Goal: Find specific page/section: Find specific page/section

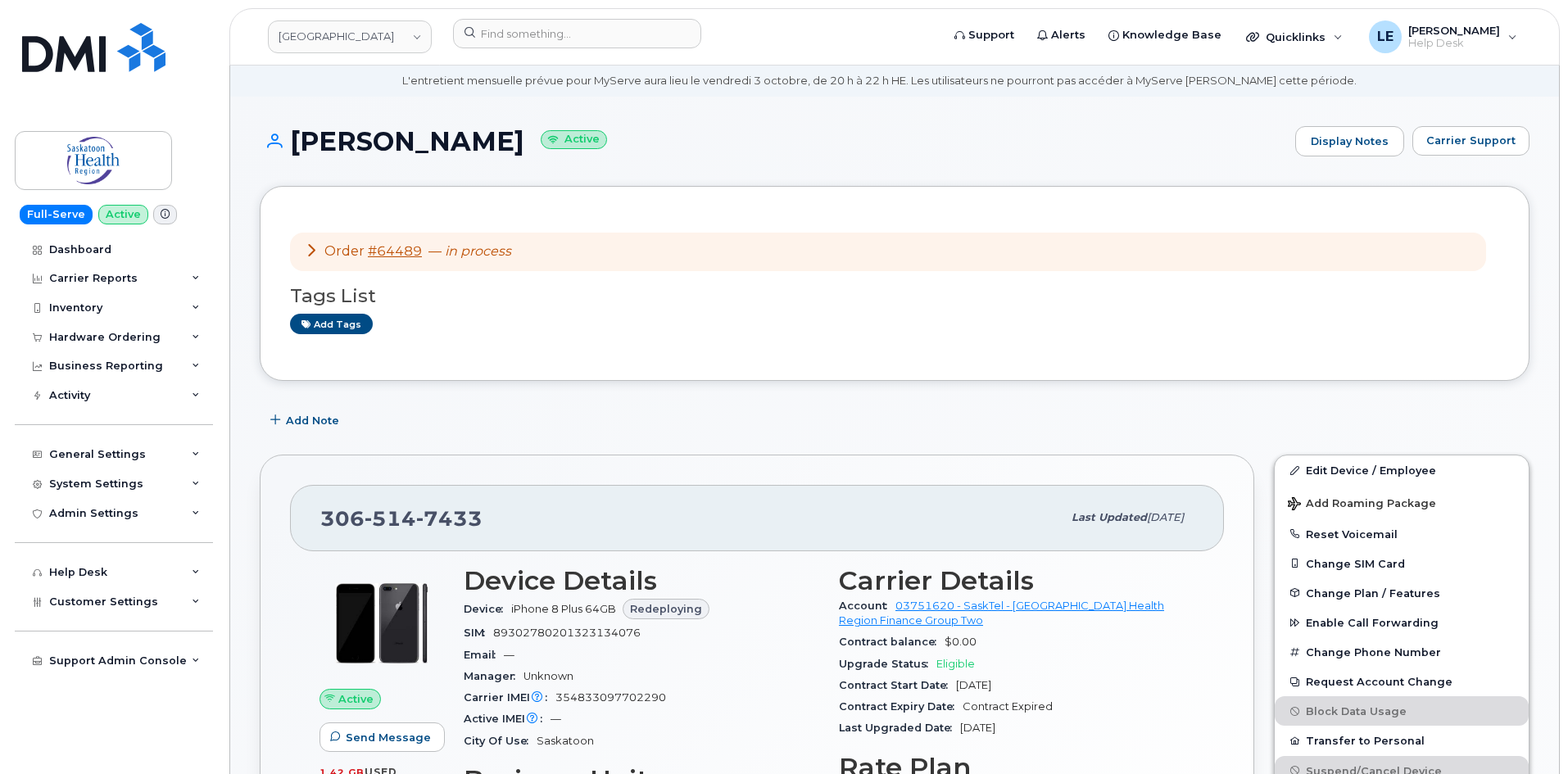
scroll to position [82, 0]
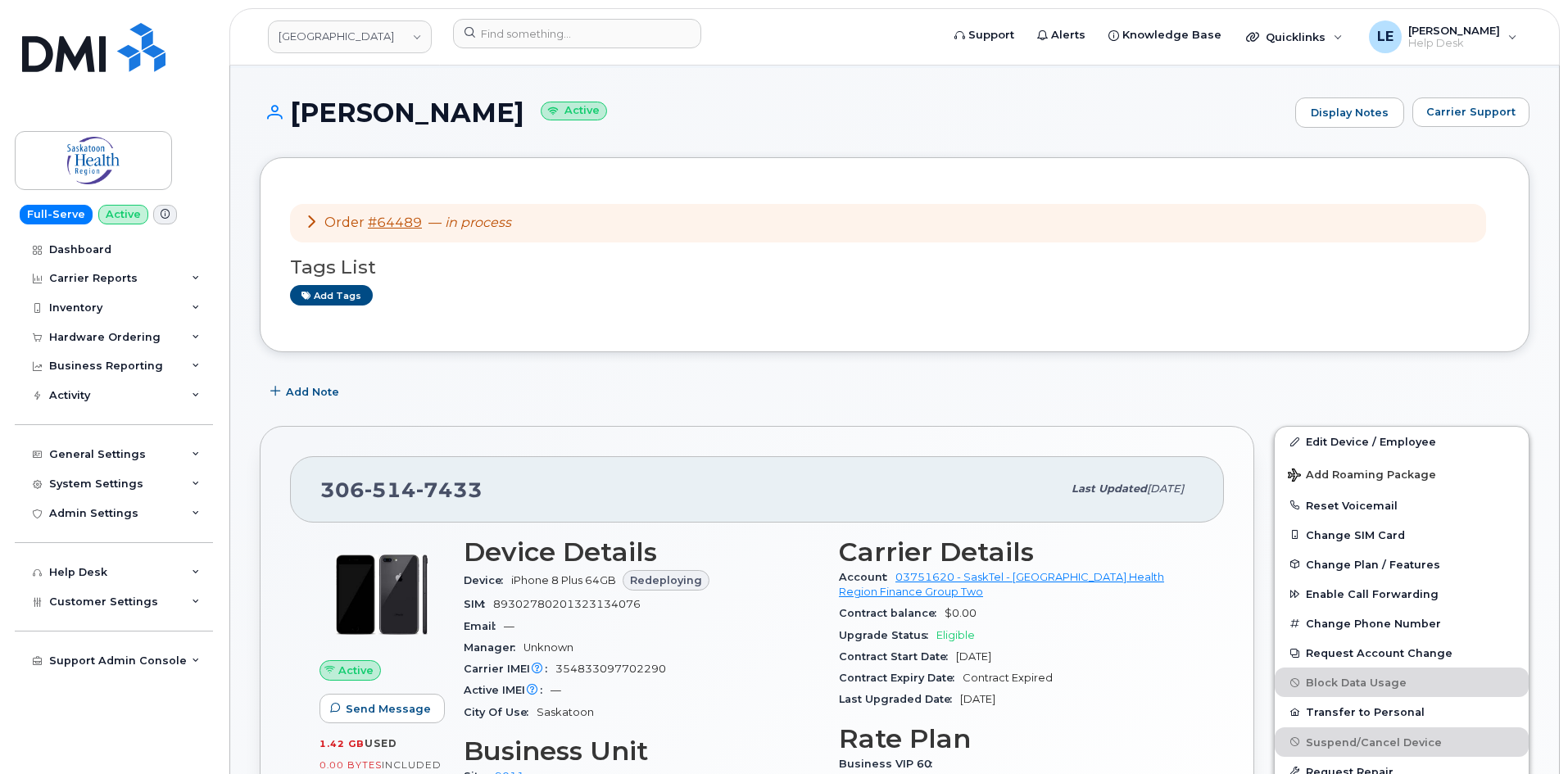
click at [437, 221] on span "— in process" at bounding box center [469, 222] width 83 height 15
click at [403, 217] on link "#64489" at bounding box center [395, 222] width 54 height 15
click at [307, 216] on icon at bounding box center [312, 221] width 13 height 13
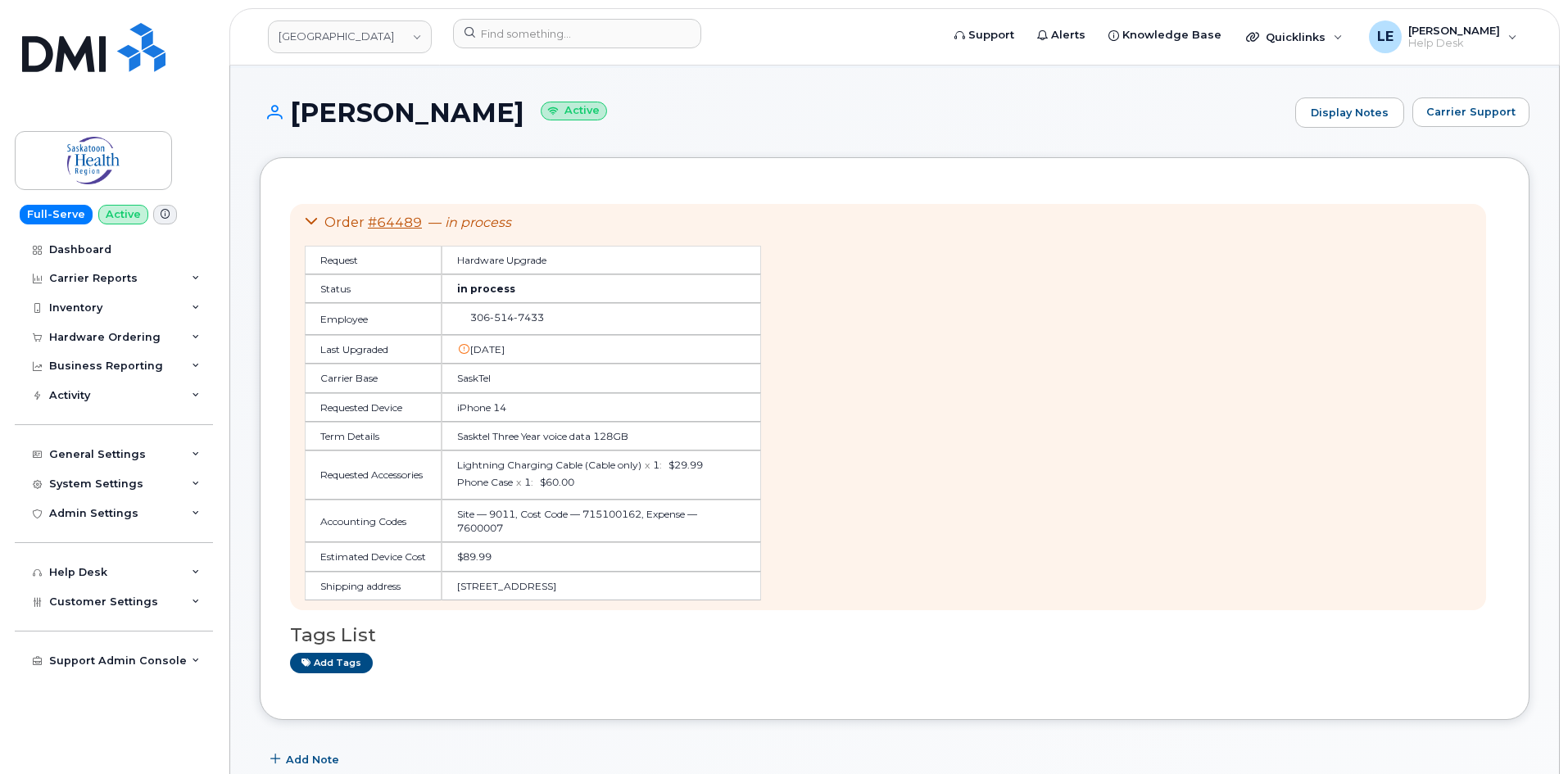
click at [307, 216] on icon at bounding box center [312, 221] width 13 height 13
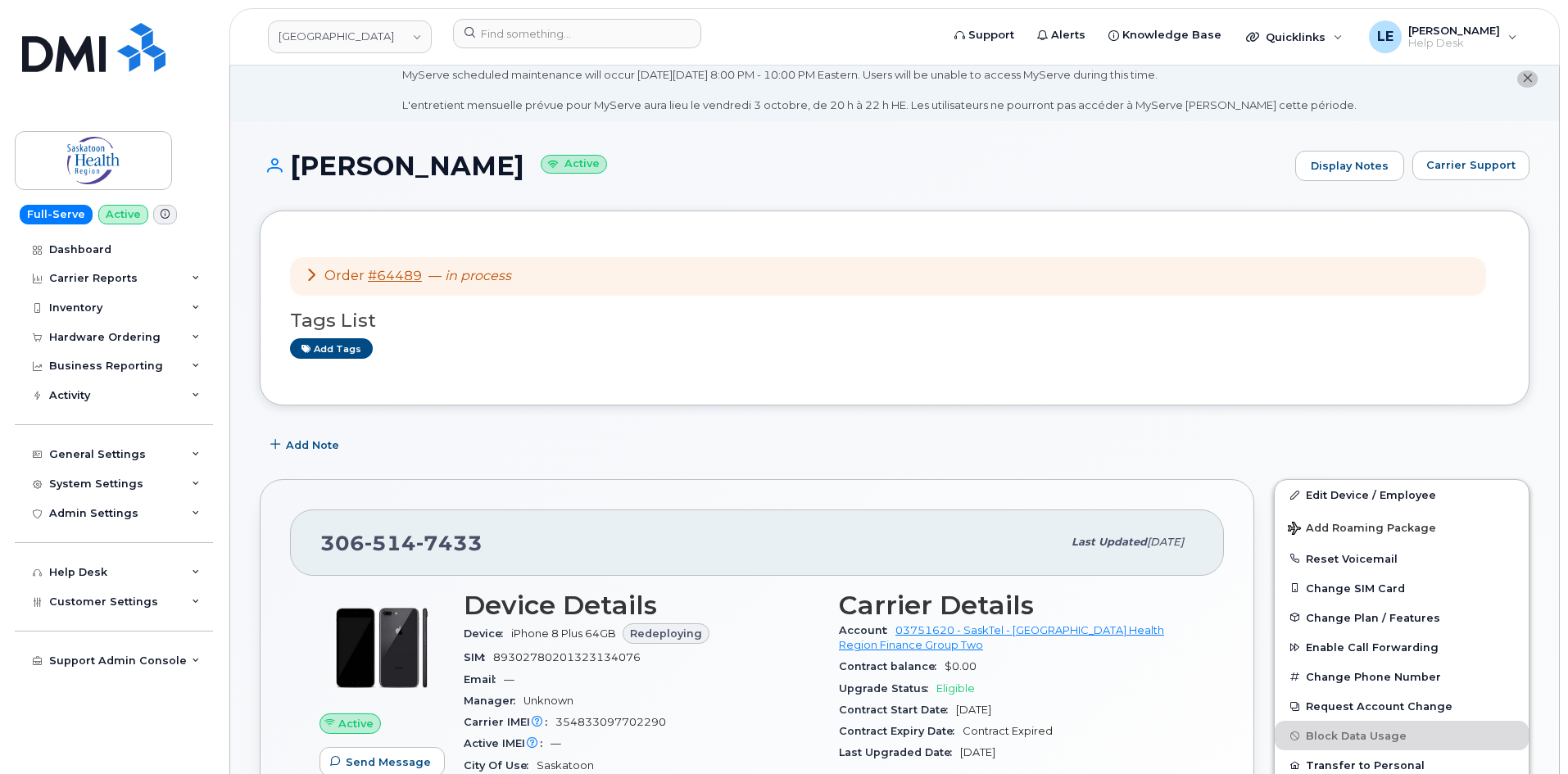
scroll to position [0, 0]
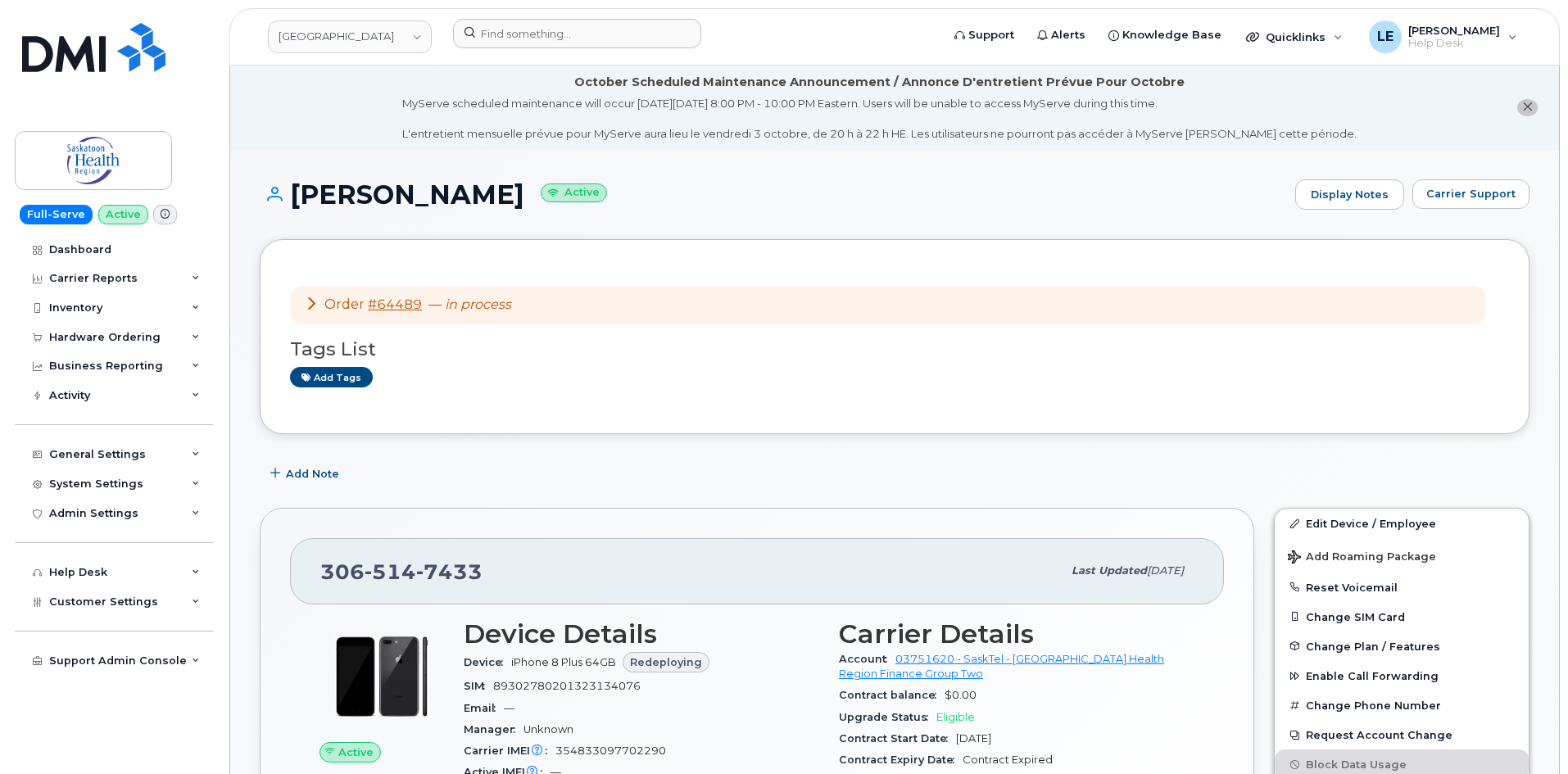
click at [531, 50] on div at bounding box center [691, 37] width 503 height 36
click at [536, 39] on input at bounding box center [577, 33] width 248 height 30
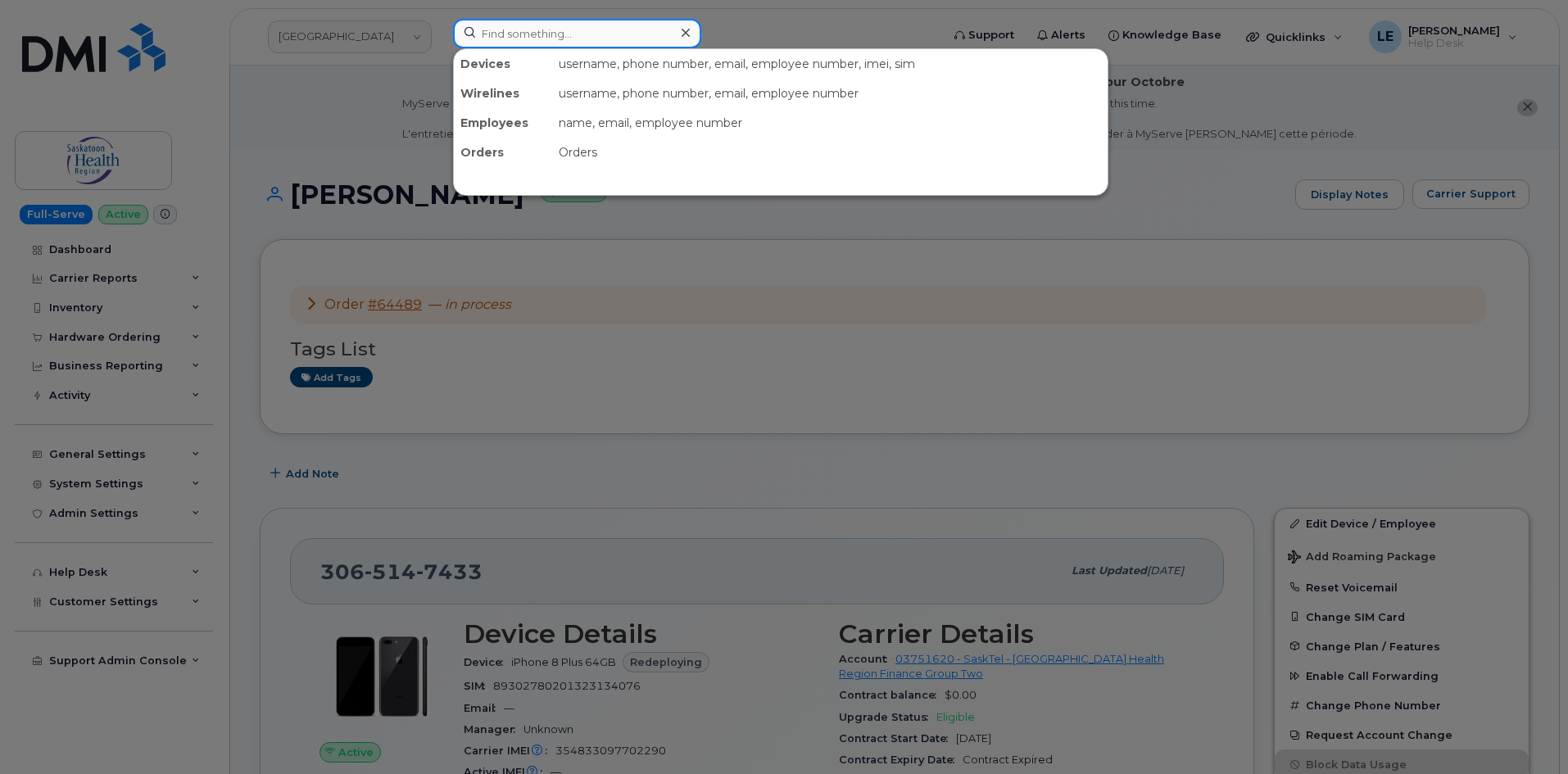
paste input "306.621.1904"
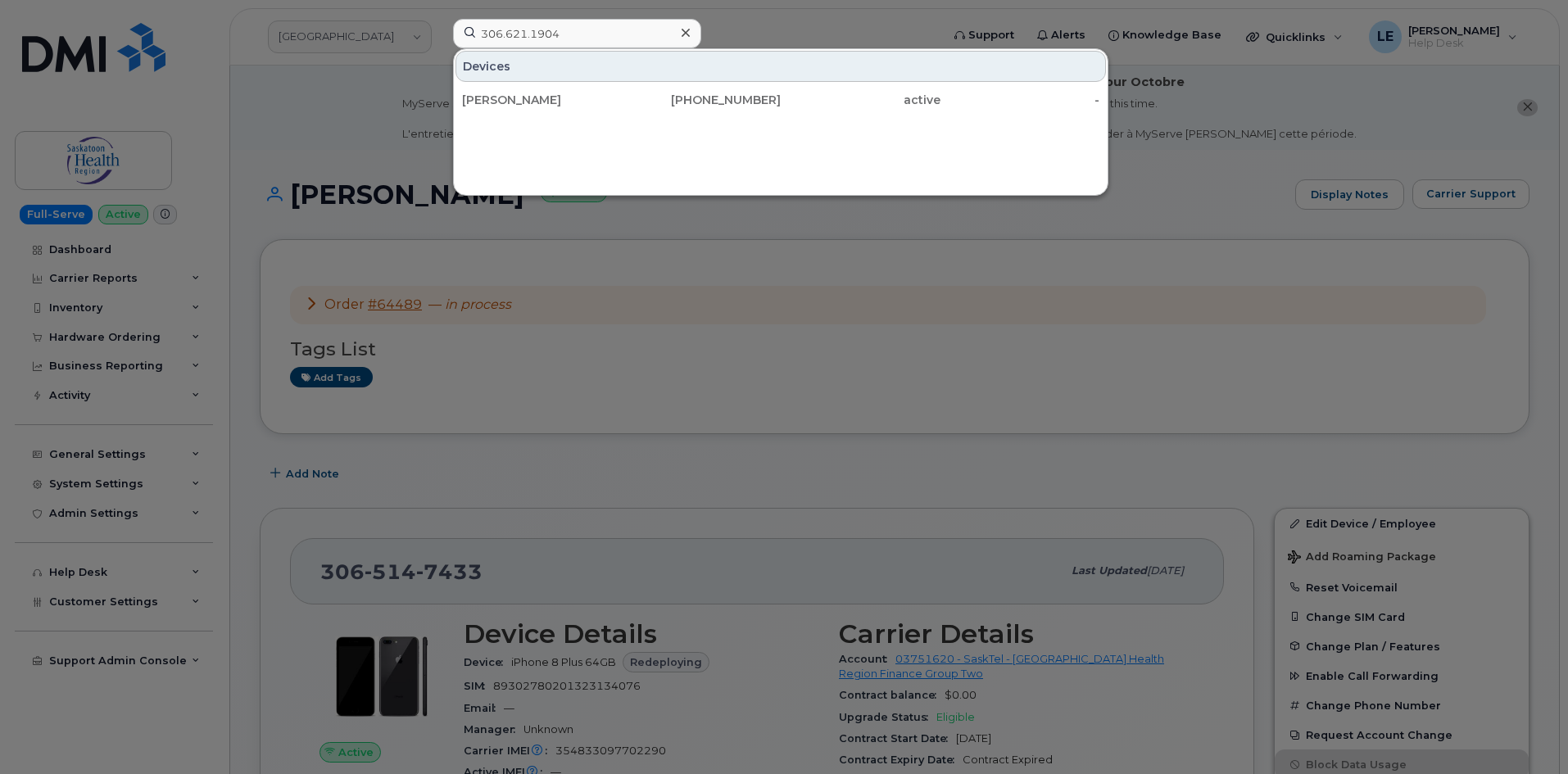
click at [353, 145] on div at bounding box center [784, 387] width 1568 height 774
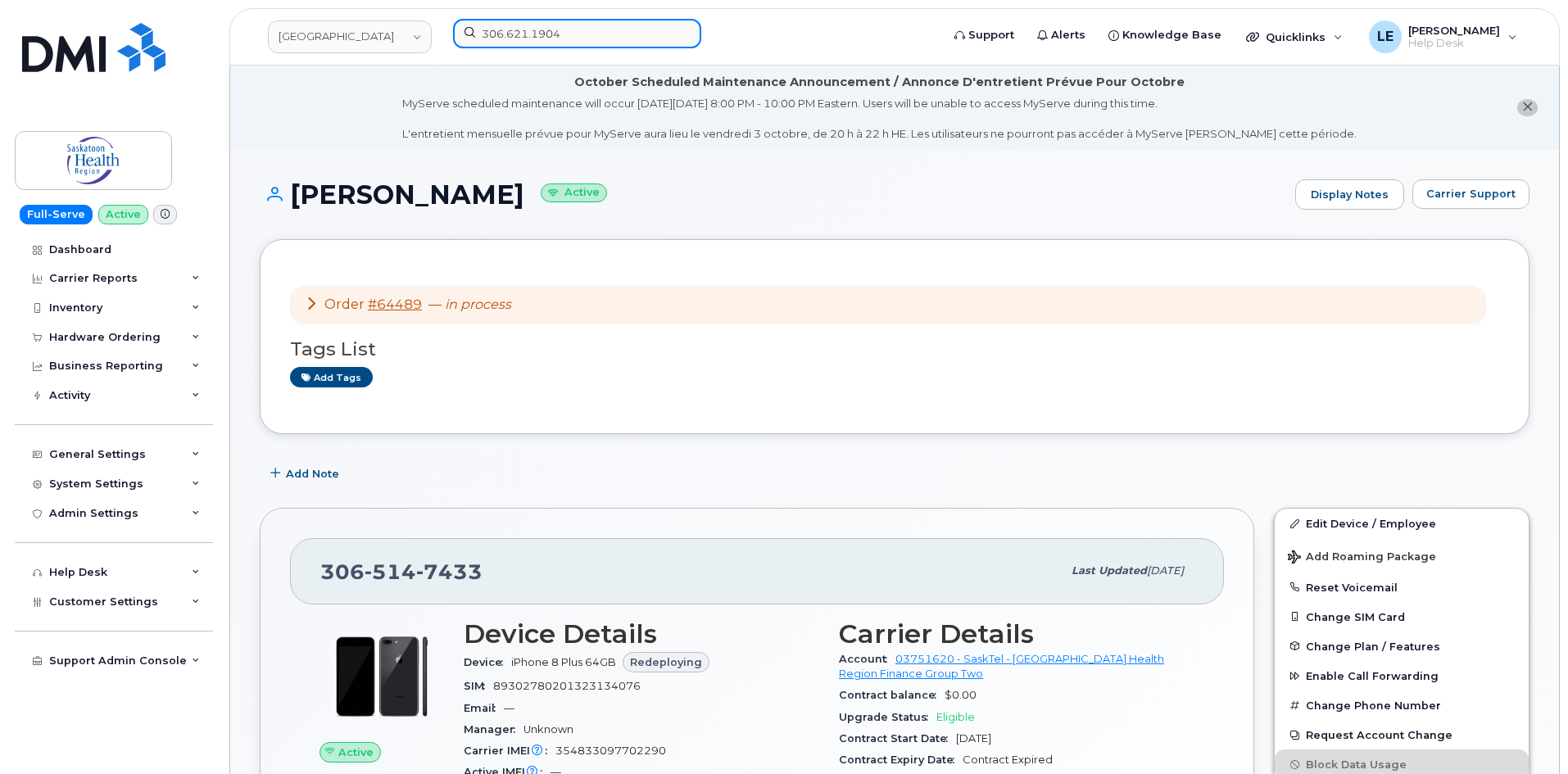
click at [575, 44] on input "306.621.1904" at bounding box center [577, 33] width 248 height 30
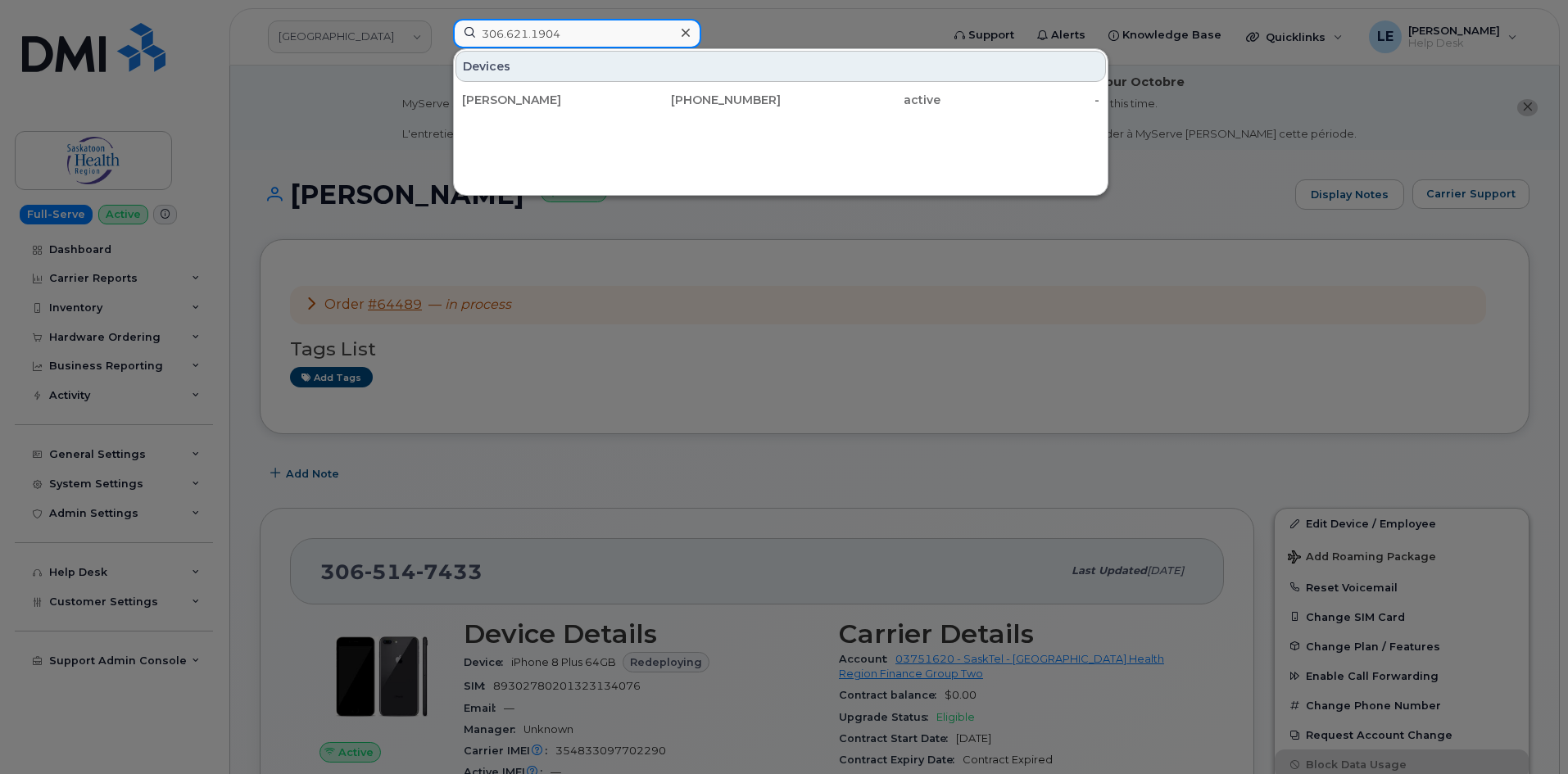
click at [575, 44] on input "306.621.1904" at bounding box center [577, 33] width 248 height 30
click at [572, 44] on input "306.621.1904" at bounding box center [577, 33] width 248 height 30
paste input "514.7433"
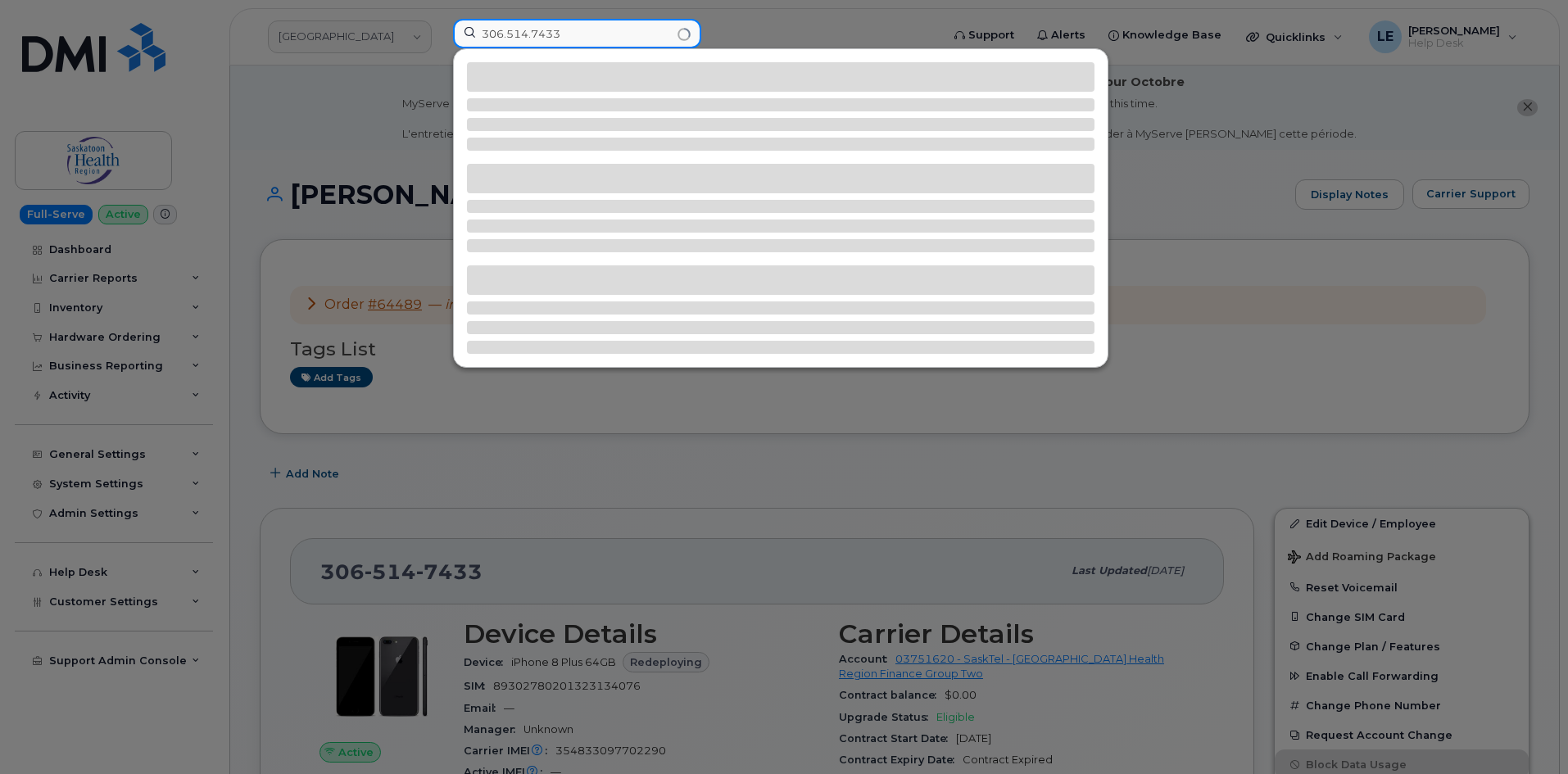
type input "306.514.7433"
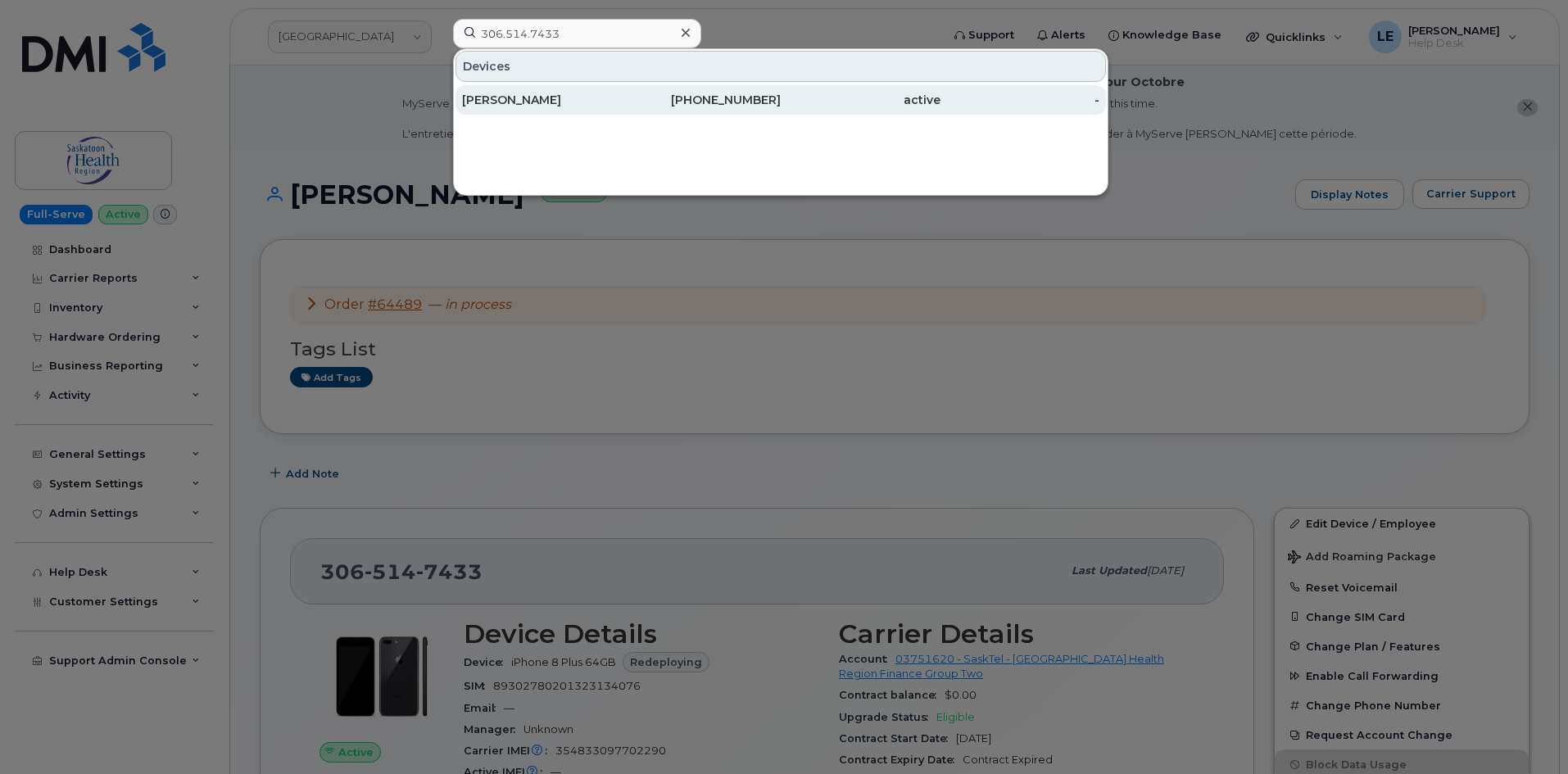
click at [578, 92] on div "[PERSON_NAME]" at bounding box center [541, 99] width 159 height 30
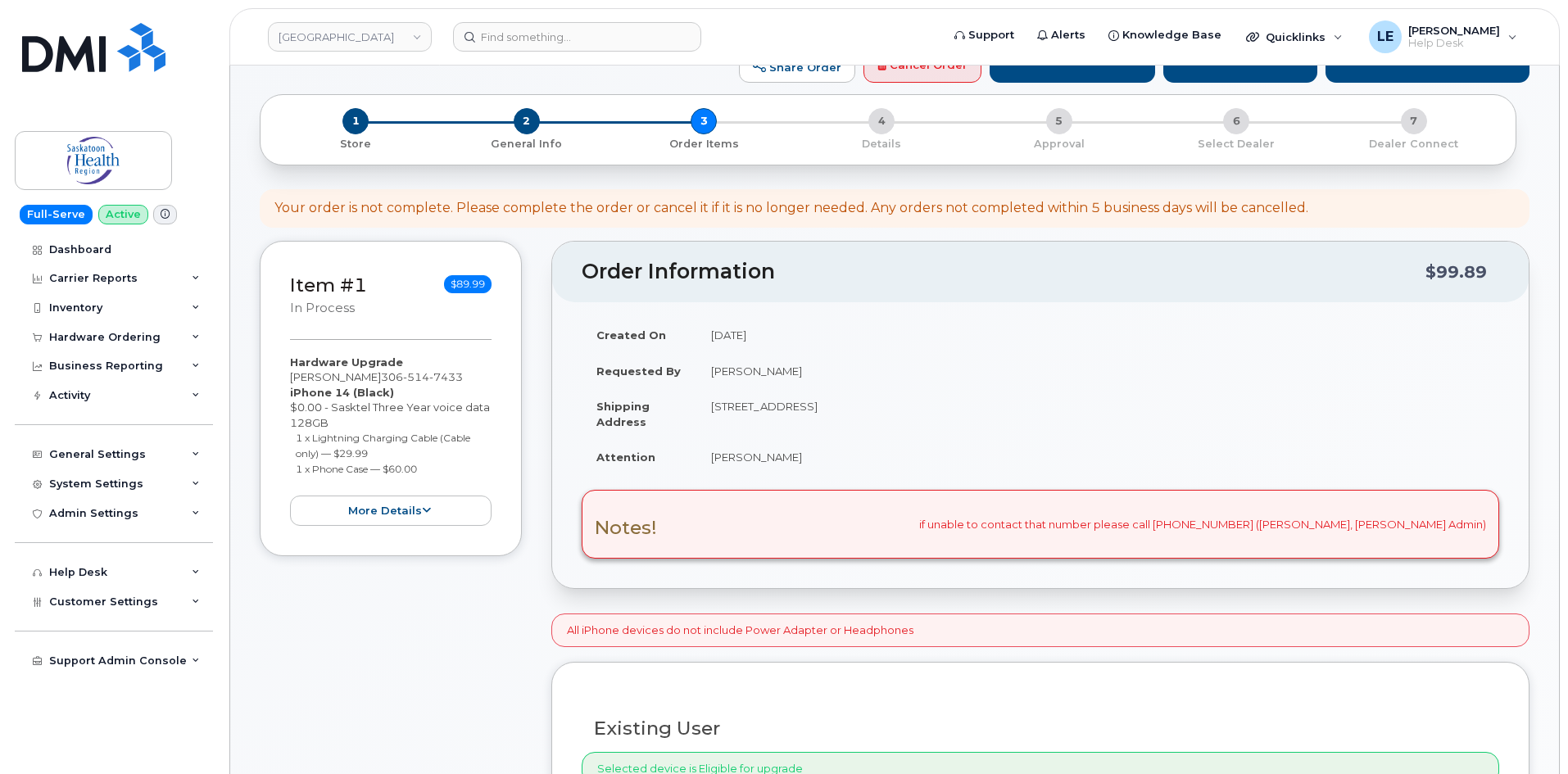
scroll to position [164, 0]
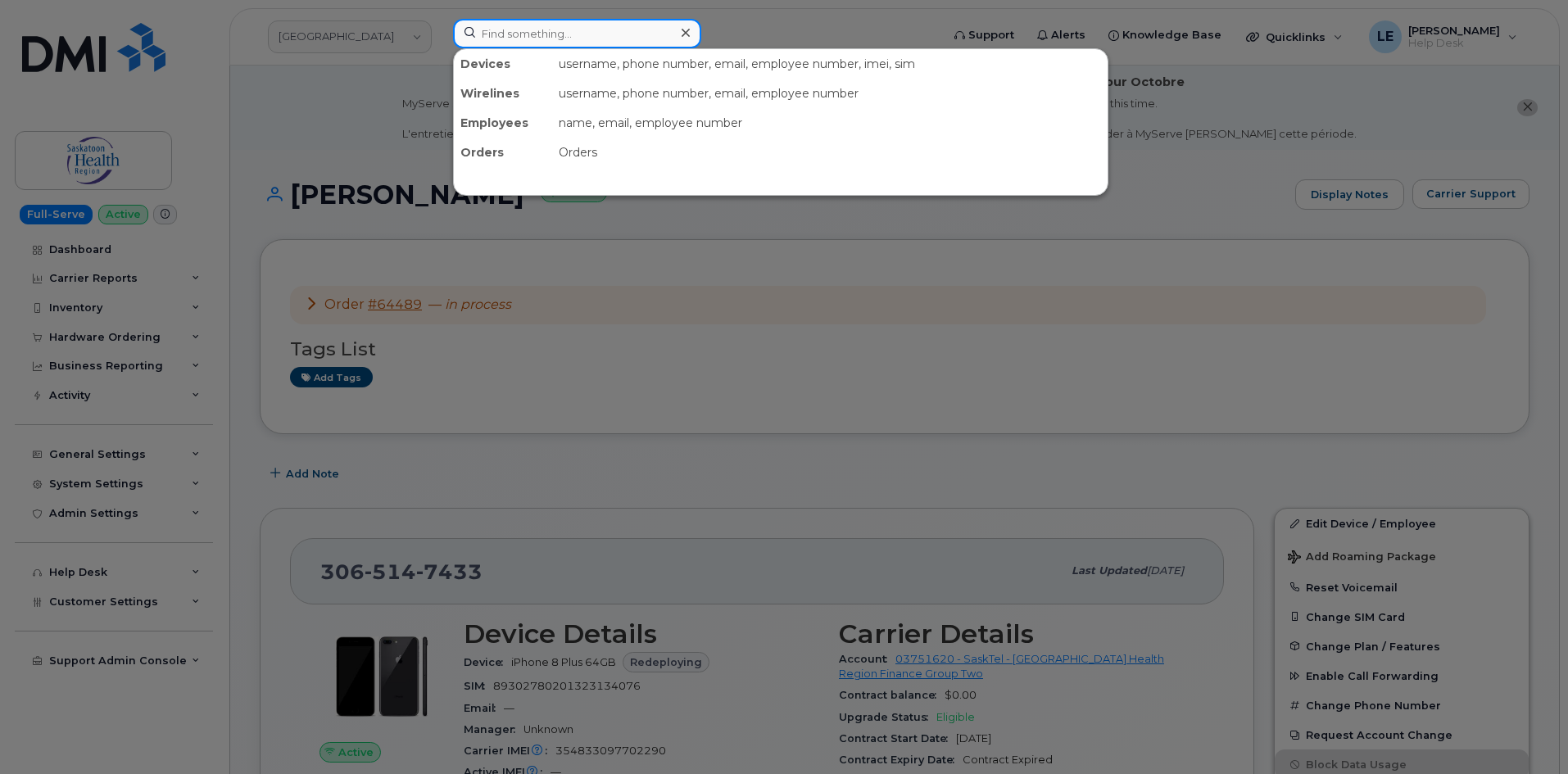
click at [531, 44] on input at bounding box center [577, 33] width 248 height 30
click at [531, 39] on input at bounding box center [577, 33] width 248 height 30
paste input "64488"
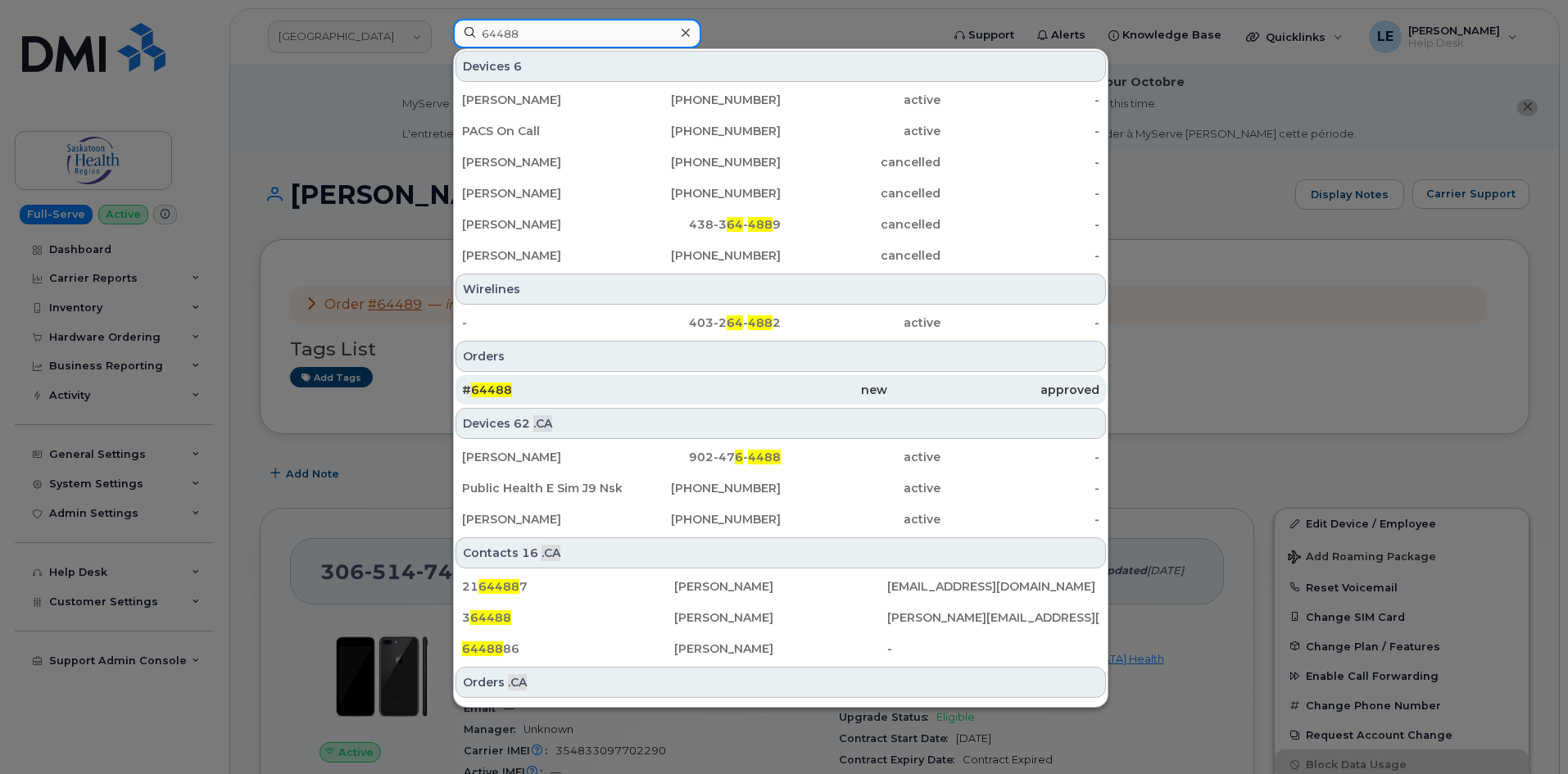
type input "64488"
click at [549, 382] on div "# 64488" at bounding box center [567, 389] width 212 height 16
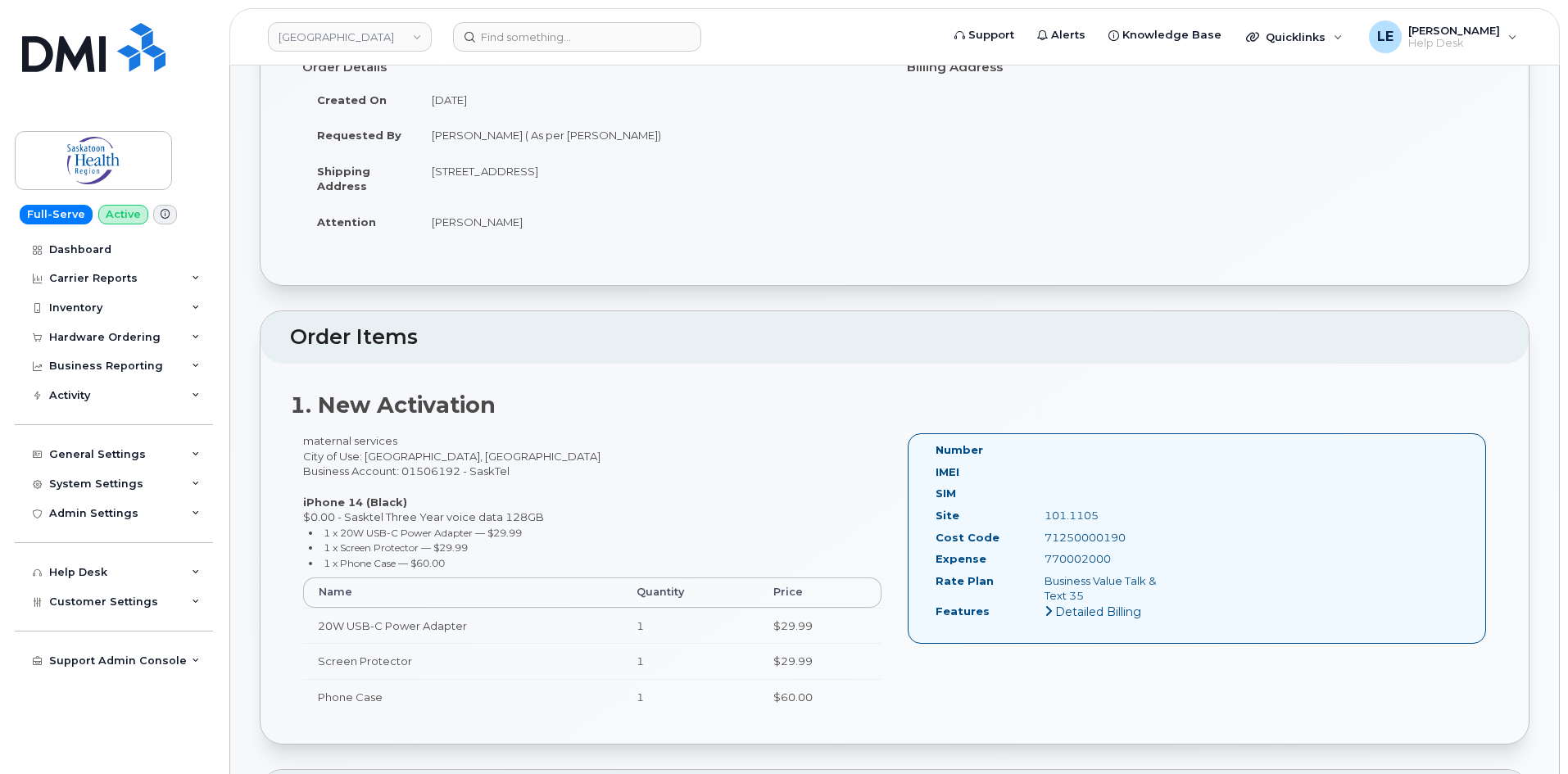
scroll to position [246, 0]
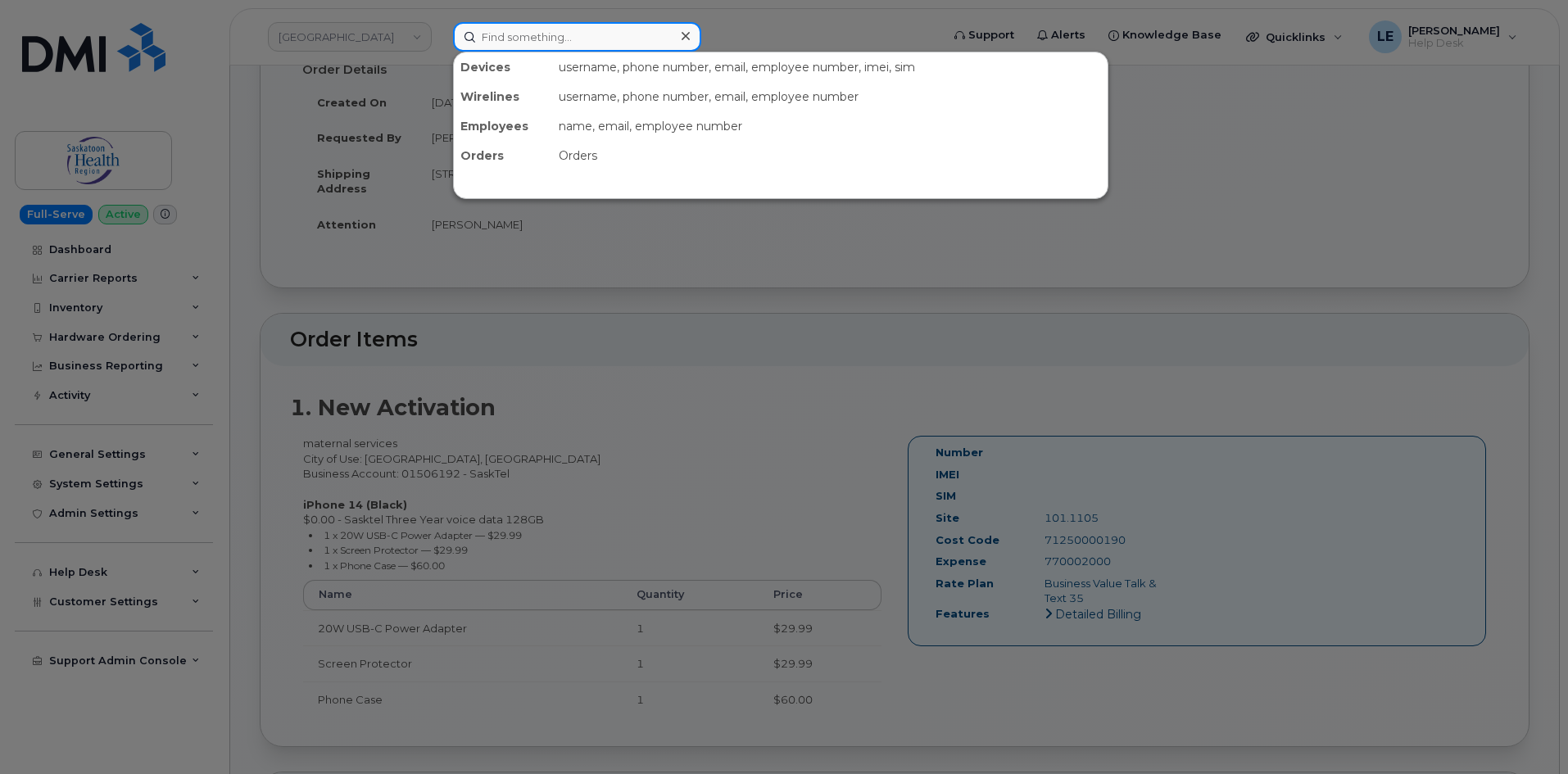
click at [535, 39] on input at bounding box center [577, 36] width 248 height 30
paste input "64488"
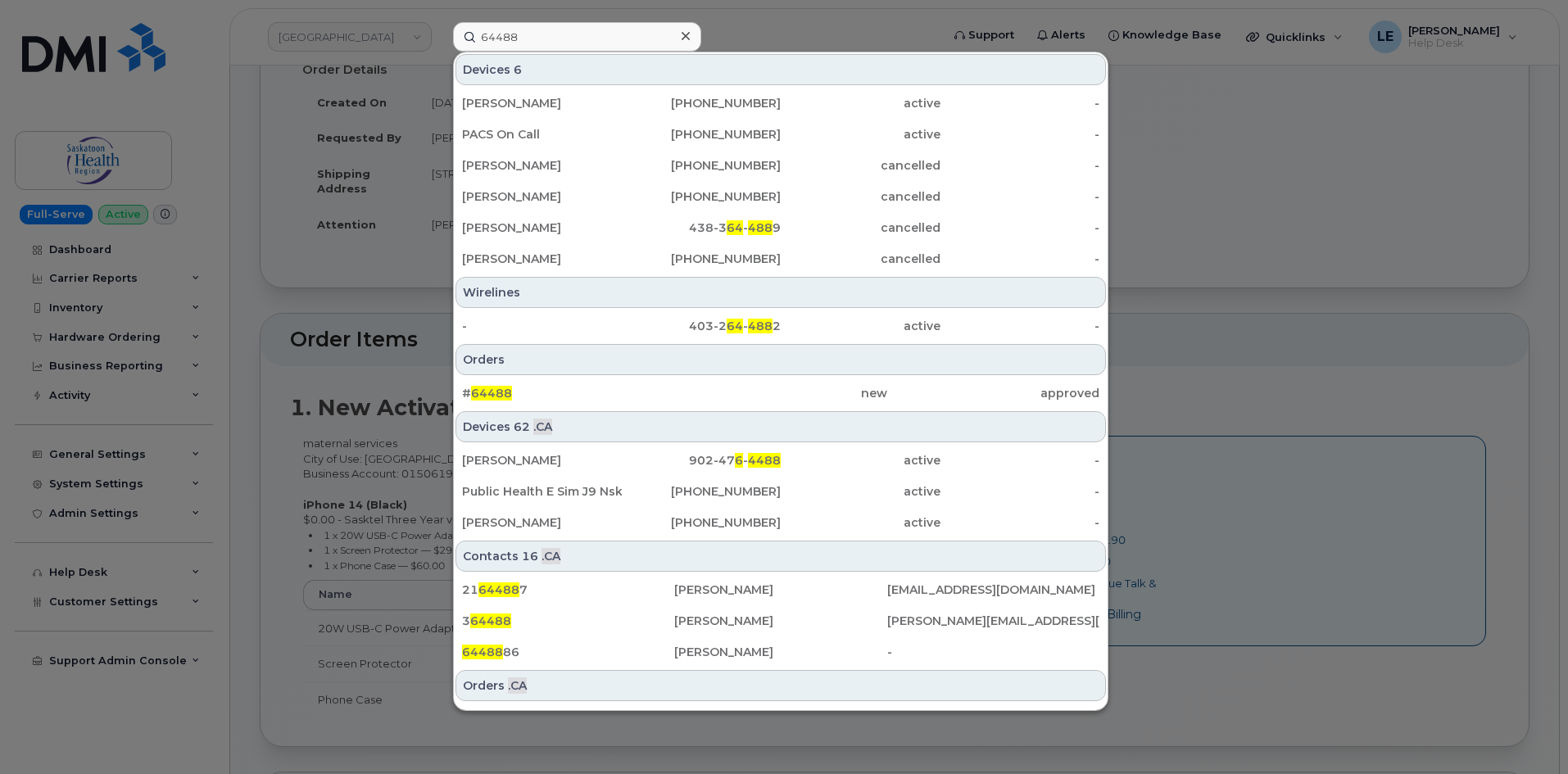
click at [349, 140] on div at bounding box center [784, 387] width 1568 height 774
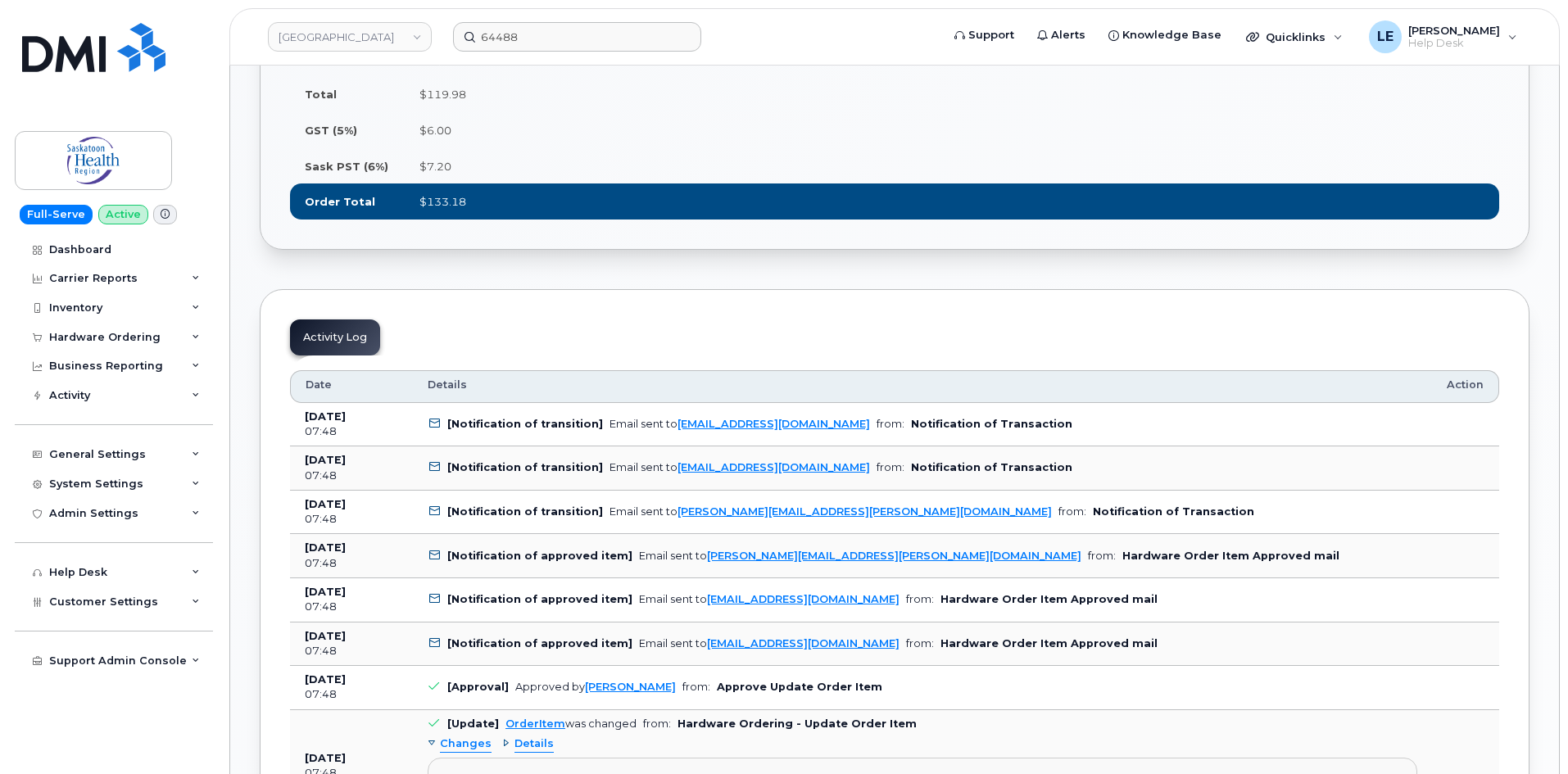
scroll to position [653, 0]
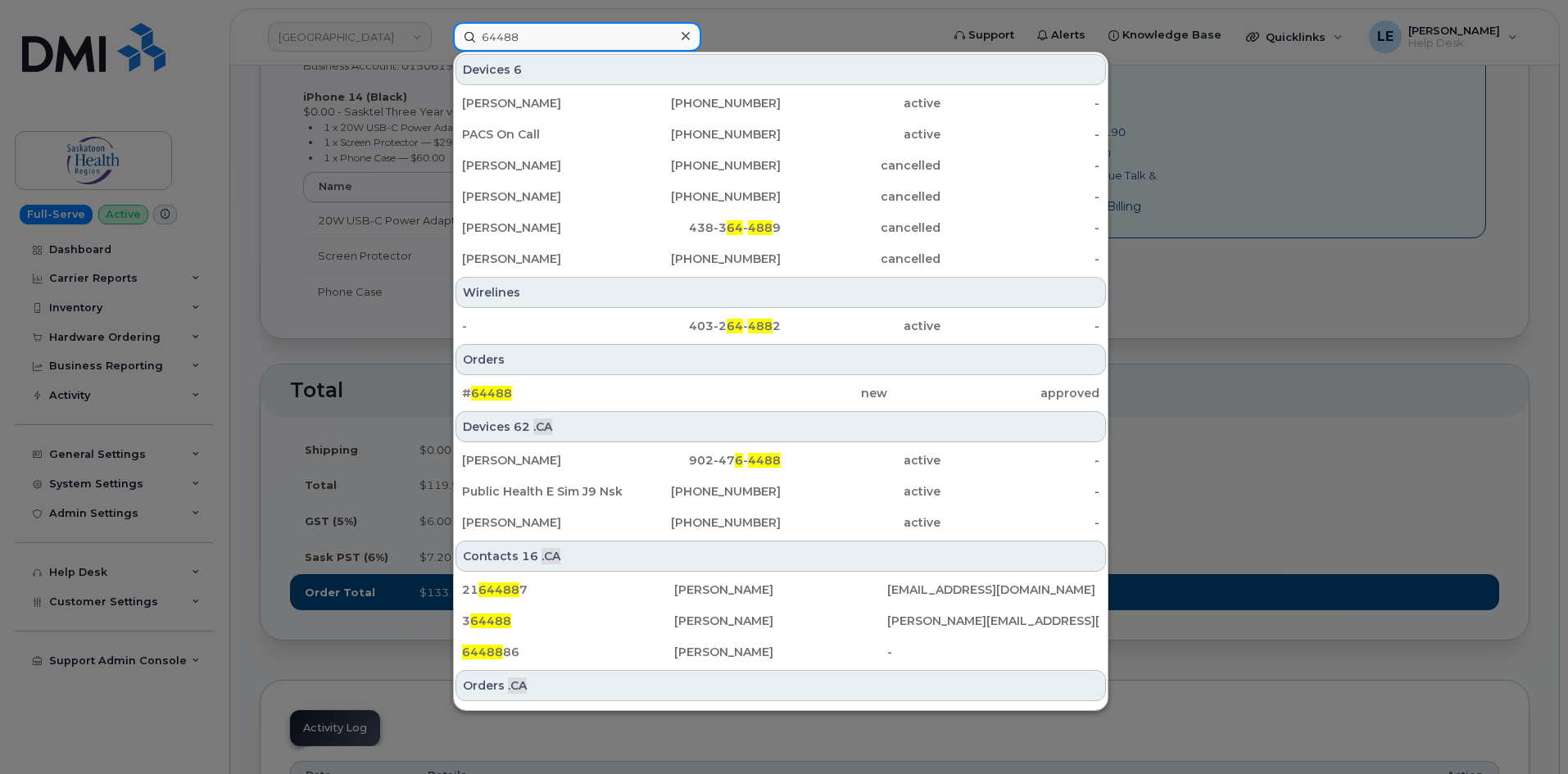
click at [541, 29] on input "64488" at bounding box center [577, 36] width 248 height 30
click at [540, 30] on input "64488" at bounding box center [577, 36] width 248 height 30
paste input "Tyson Anderson"
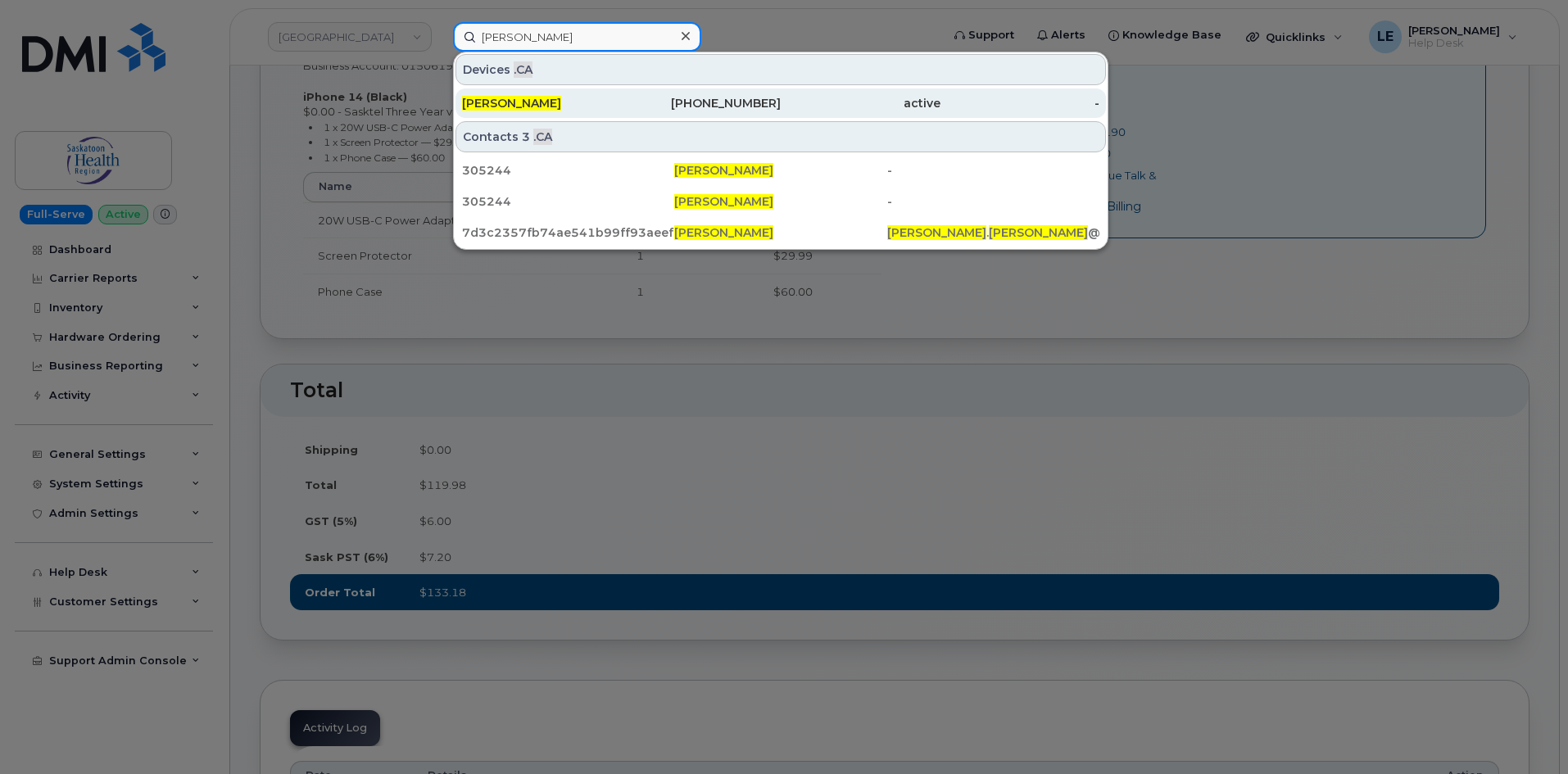
type input "Tyson Anderson"
click at [534, 90] on div "TYSON ANDERSON" at bounding box center [541, 103] width 159 height 30
